Goal: Task Accomplishment & Management: Complete application form

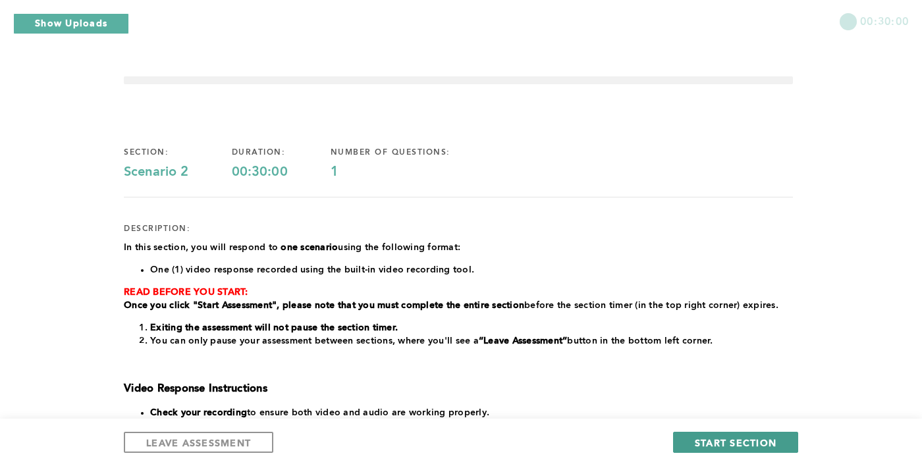
click at [748, 441] on span "START SECTION" at bounding box center [736, 443] width 82 height 13
click at [810, 195] on div "00:30:00 section: Scenario 2 duration: 00:30:00 number of questions: 1 descript…" at bounding box center [461, 367] width 922 height 734
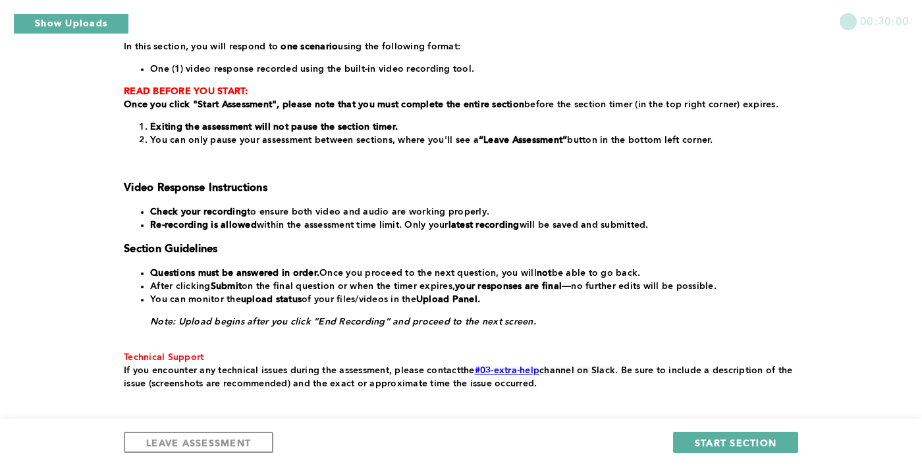
scroll to position [204, 0]
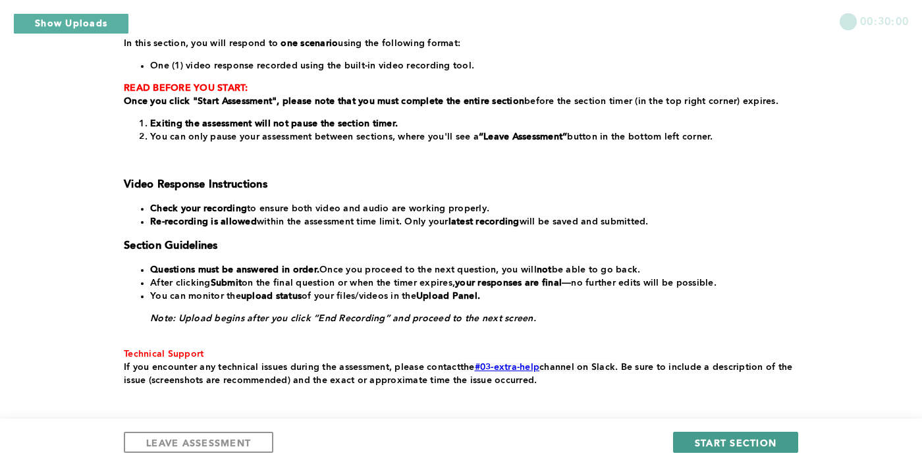
click at [765, 453] on button "START SECTION" at bounding box center [735, 442] width 125 height 21
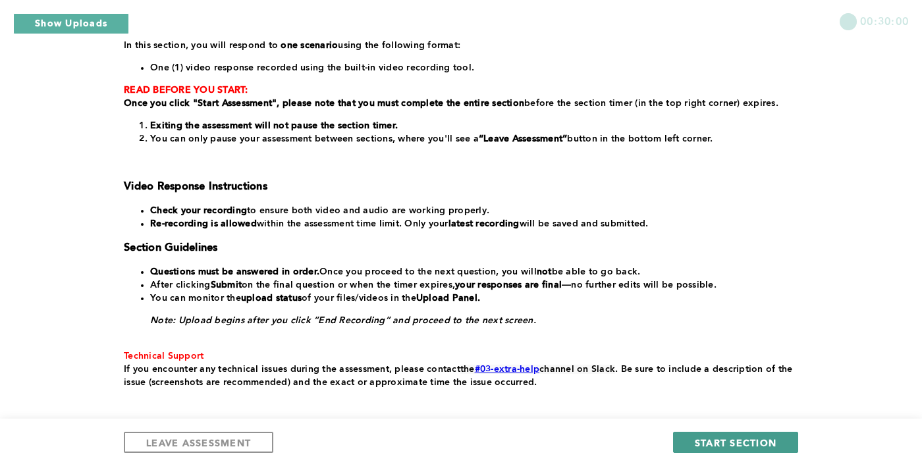
click at [757, 453] on button "START SECTION" at bounding box center [735, 442] width 125 height 21
click at [756, 449] on span "START SECTION" at bounding box center [736, 443] width 82 height 13
click at [751, 449] on span "START SECTION" at bounding box center [736, 443] width 82 height 13
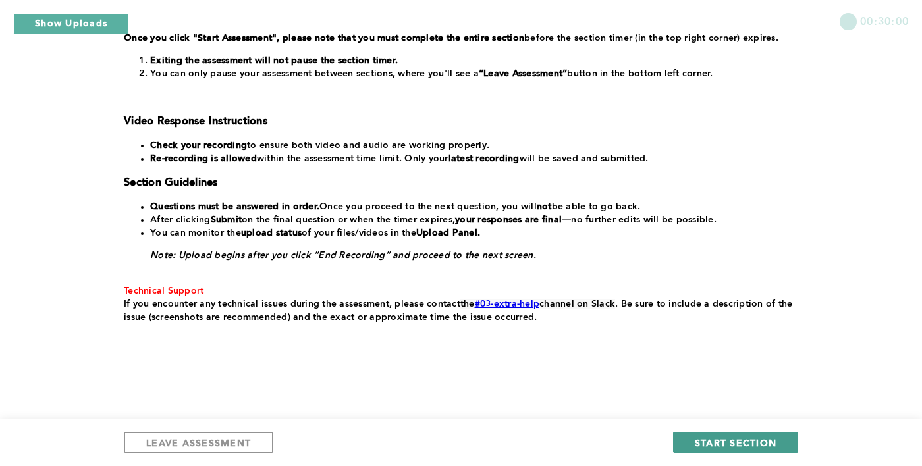
scroll to position [267, 0]
click at [768, 451] on button "START SECTION" at bounding box center [735, 442] width 125 height 21
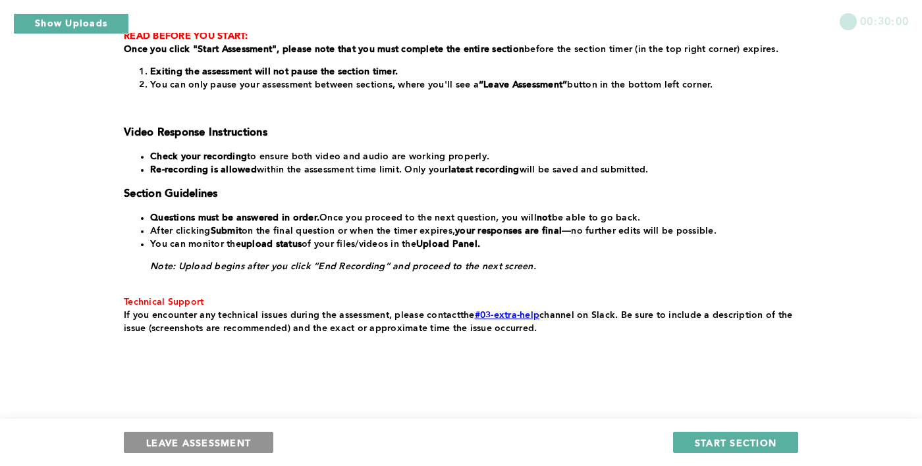
click at [163, 448] on span "LEAVE ASSESSMENT" at bounding box center [198, 443] width 105 height 13
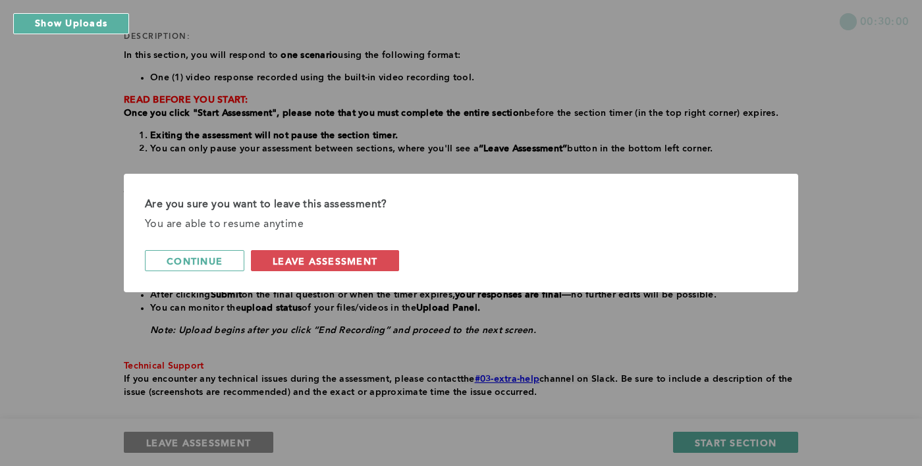
scroll to position [0, 0]
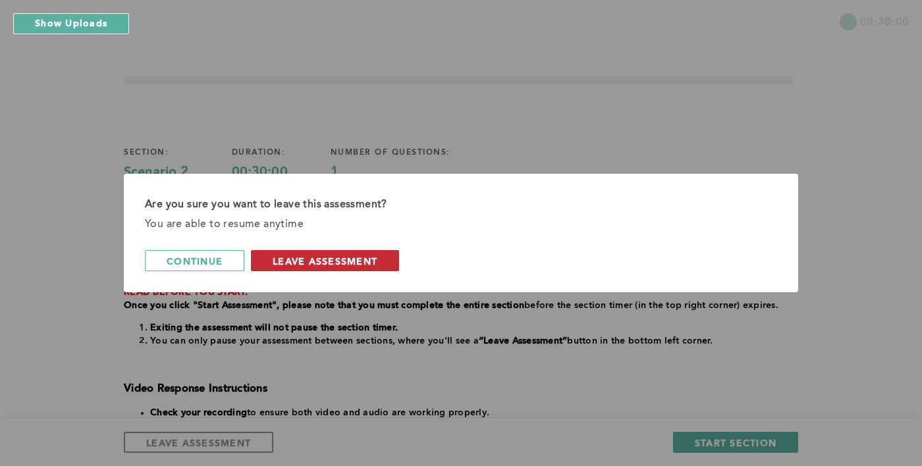
click at [279, 267] on span "leave assessment" at bounding box center [325, 261] width 105 height 13
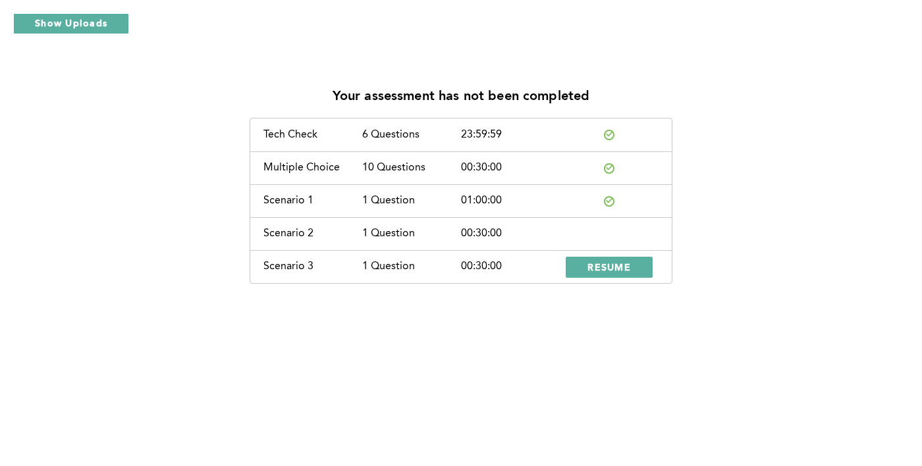
click at [524, 202] on div "01:00:00" at bounding box center [510, 201] width 99 height 12
click at [314, 222] on div "Scenario 2 1 Question 00:30:00" at bounding box center [461, 233] width 422 height 33
click at [550, 200] on div "Scenario 1 1 Question 01:00:00" at bounding box center [461, 200] width 422 height 33
click at [552, 195] on div "01:00:00" at bounding box center [510, 201] width 99 height 12
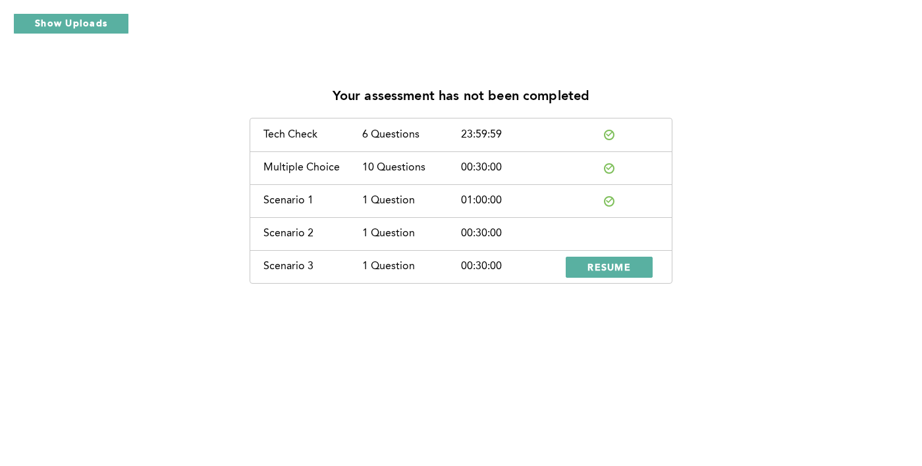
click at [548, 185] on div "Scenario 1 1 Question 01:00:00" at bounding box center [461, 200] width 422 height 33
click at [649, 168] on div "Multiple Choice 10 Questions 00:30:00" at bounding box center [461, 167] width 422 height 33
click at [624, 232] on div "Scenario 2 1 Question 00:30:00" at bounding box center [461, 233] width 422 height 33
click at [647, 263] on button "RESUME" at bounding box center [609, 267] width 87 height 21
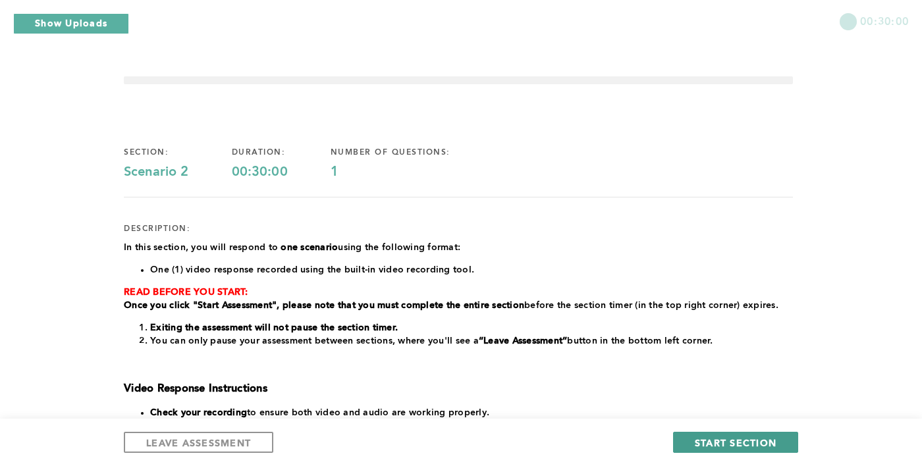
click at [781, 439] on button "START SECTION" at bounding box center [735, 442] width 125 height 21
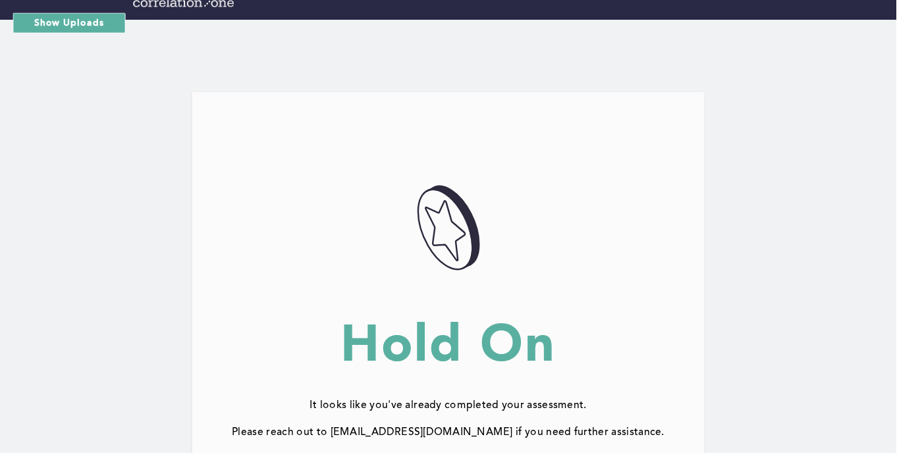
scroll to position [16, 0]
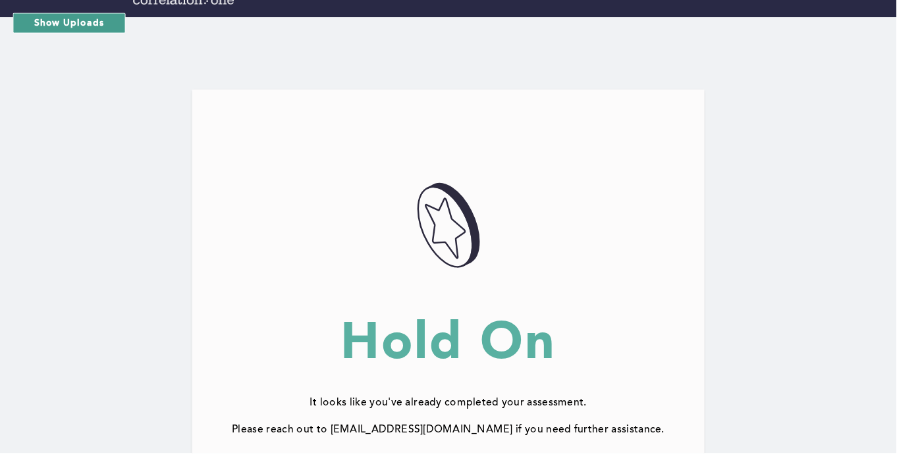
click at [79, 27] on button "Show Uploads" at bounding box center [71, 23] width 116 height 21
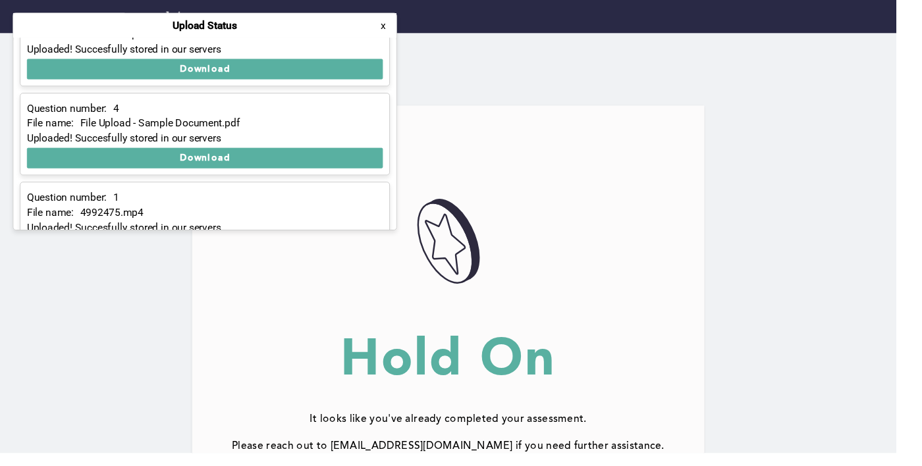
scroll to position [0, 0]
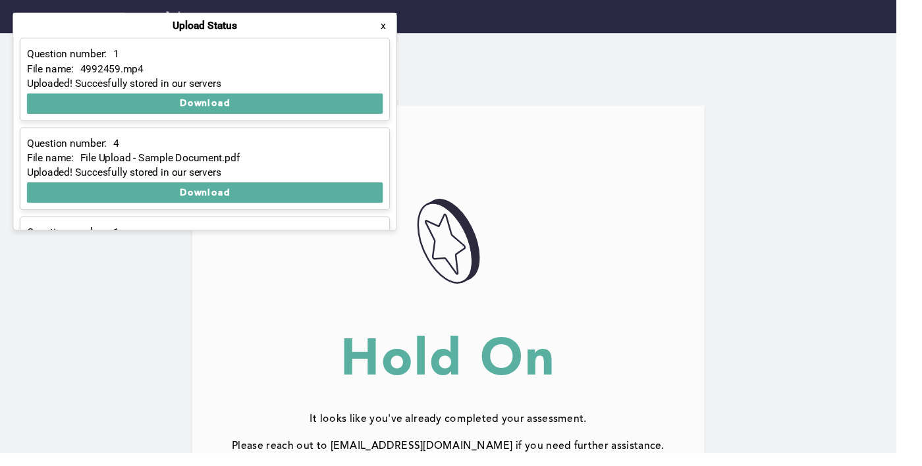
click at [395, 26] on button "x" at bounding box center [394, 26] width 13 height 13
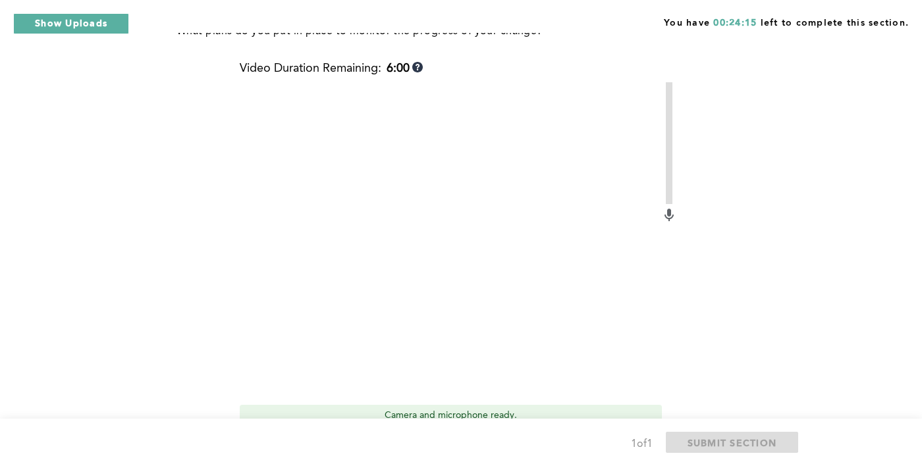
scroll to position [464, 0]
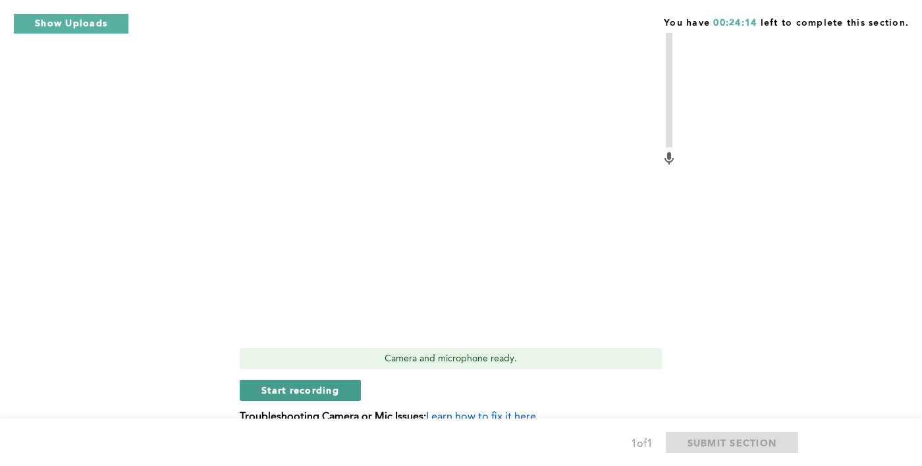
click at [292, 389] on span "Start recording" at bounding box center [300, 390] width 78 height 13
click at [292, 394] on span "Stop recording" at bounding box center [299, 390] width 77 height 13
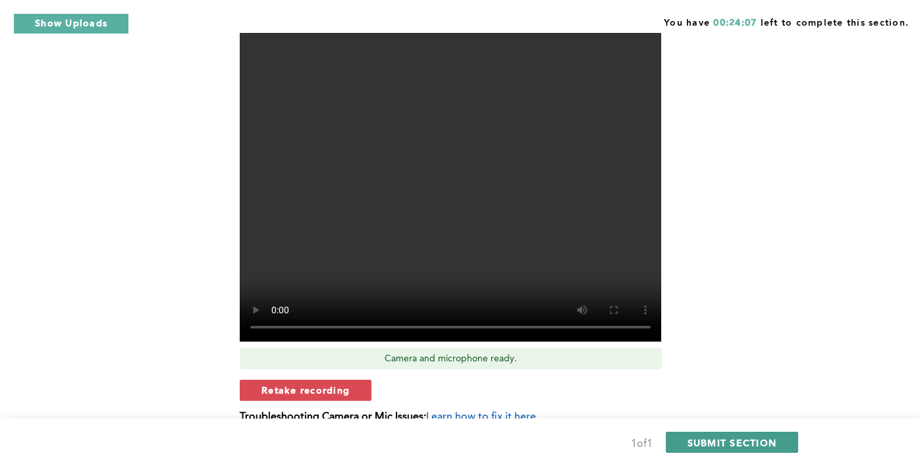
click at [765, 449] on span "SUBMIT SECTION" at bounding box center [733, 443] width 90 height 13
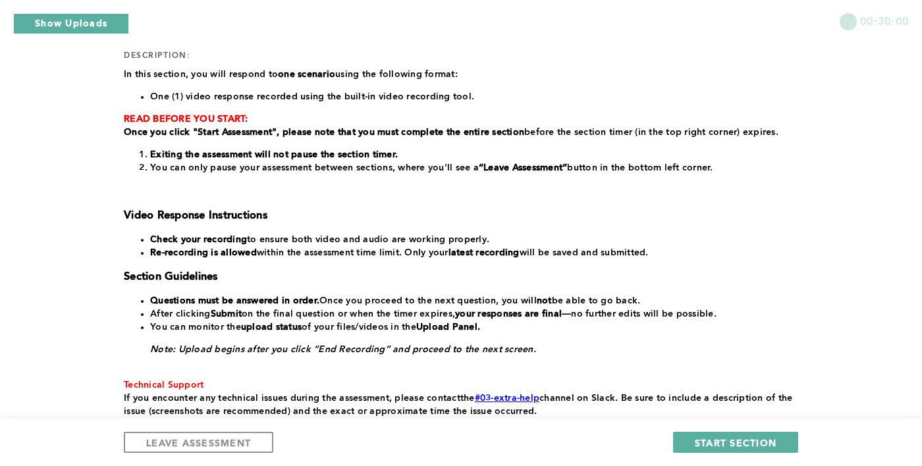
scroll to position [178, 0]
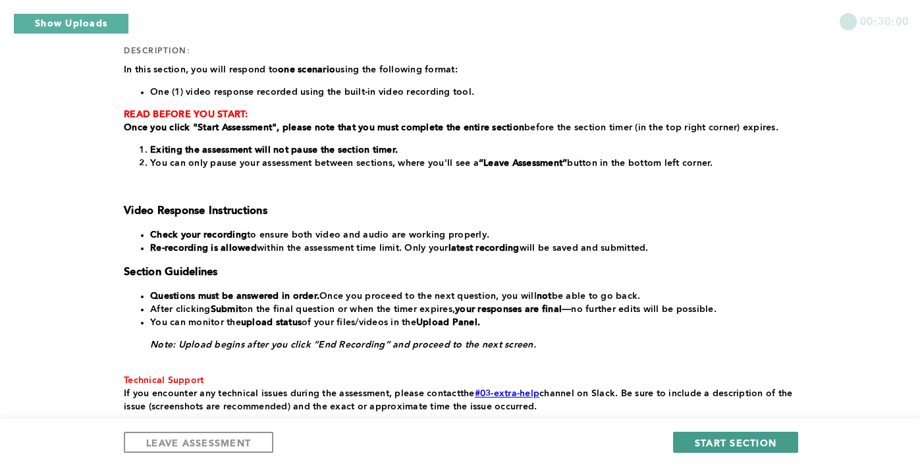
click at [761, 449] on span "START SECTION" at bounding box center [736, 443] width 82 height 13
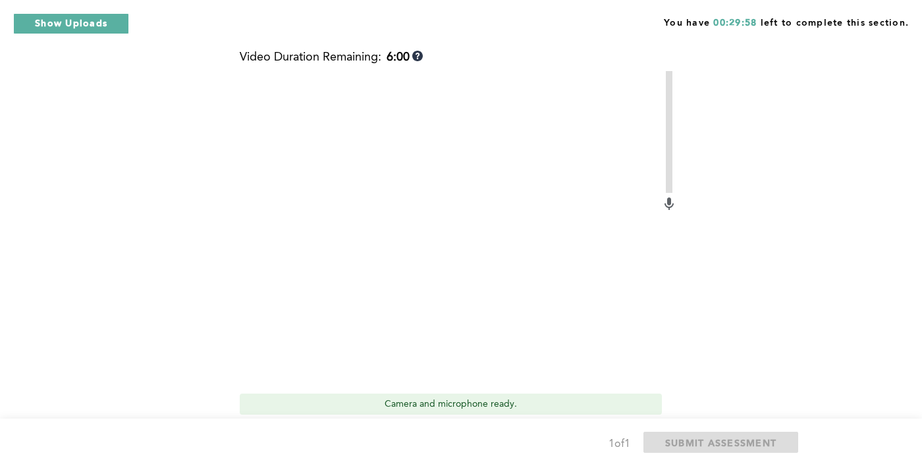
scroll to position [400, 0]
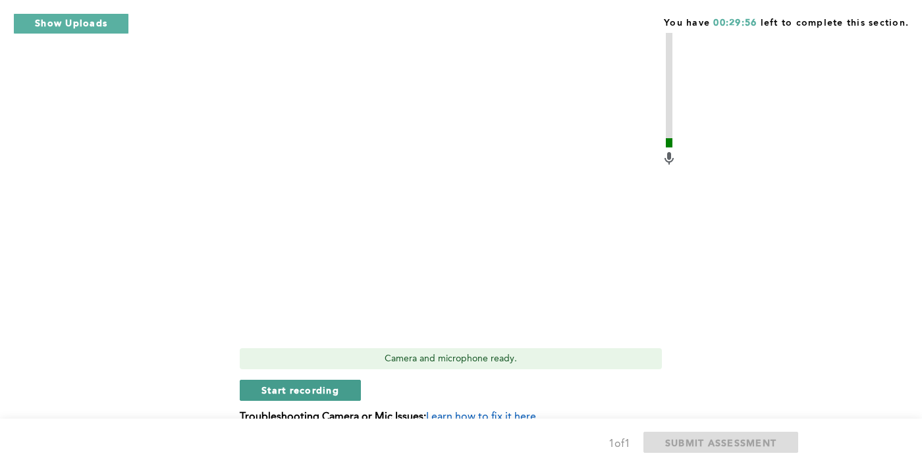
click at [287, 396] on span "Start recording" at bounding box center [300, 390] width 78 height 13
click at [266, 395] on span "Stop recording" at bounding box center [299, 390] width 77 height 13
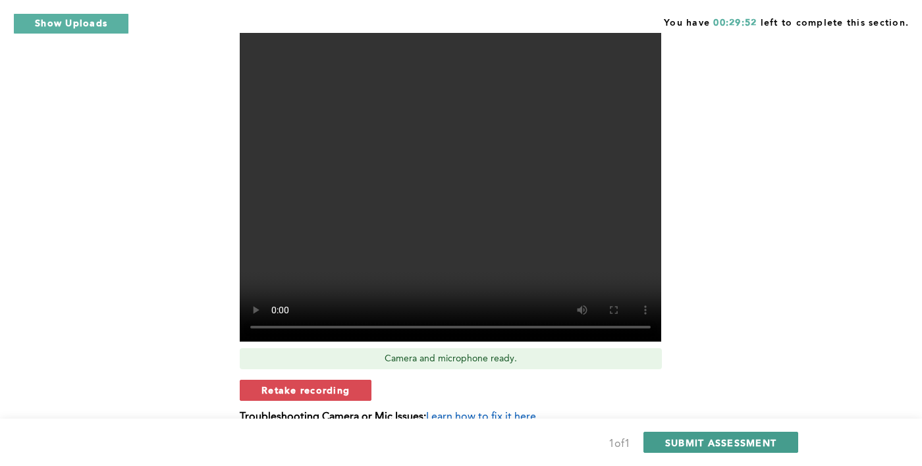
click at [762, 449] on span "SUBMIT ASSESSMENT" at bounding box center [720, 443] width 111 height 13
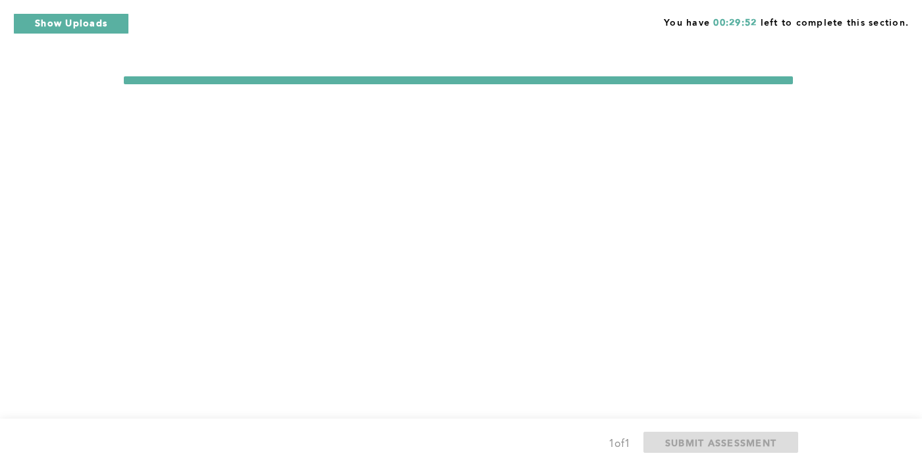
scroll to position [0, 0]
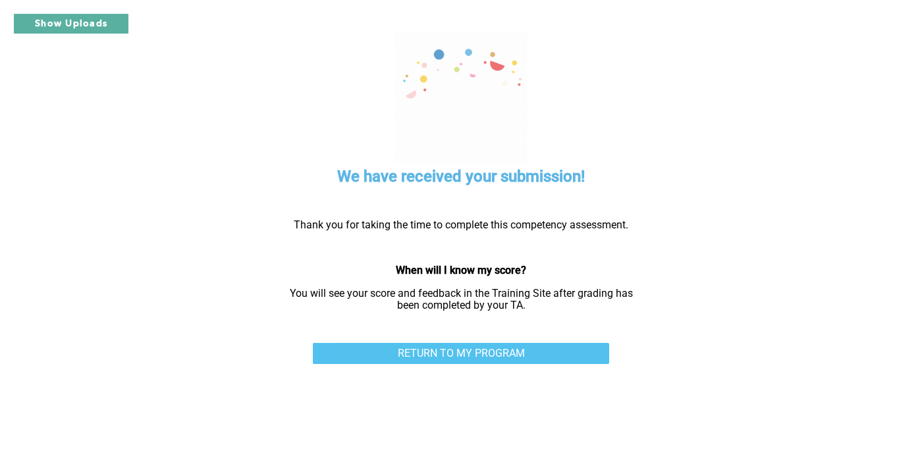
click at [574, 346] on link "RETURN TO MY PROGRAM" at bounding box center [461, 353] width 296 height 21
